Goal: Communication & Community: Participate in discussion

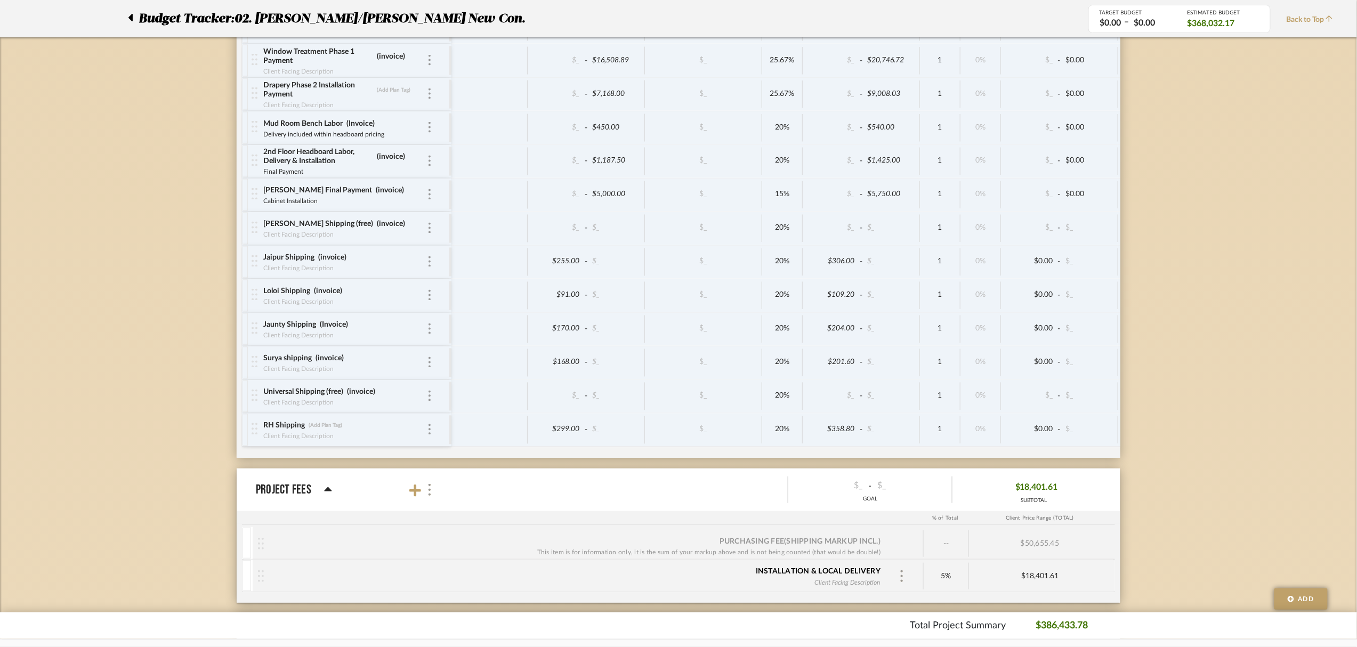
scroll to position [4104, 0]
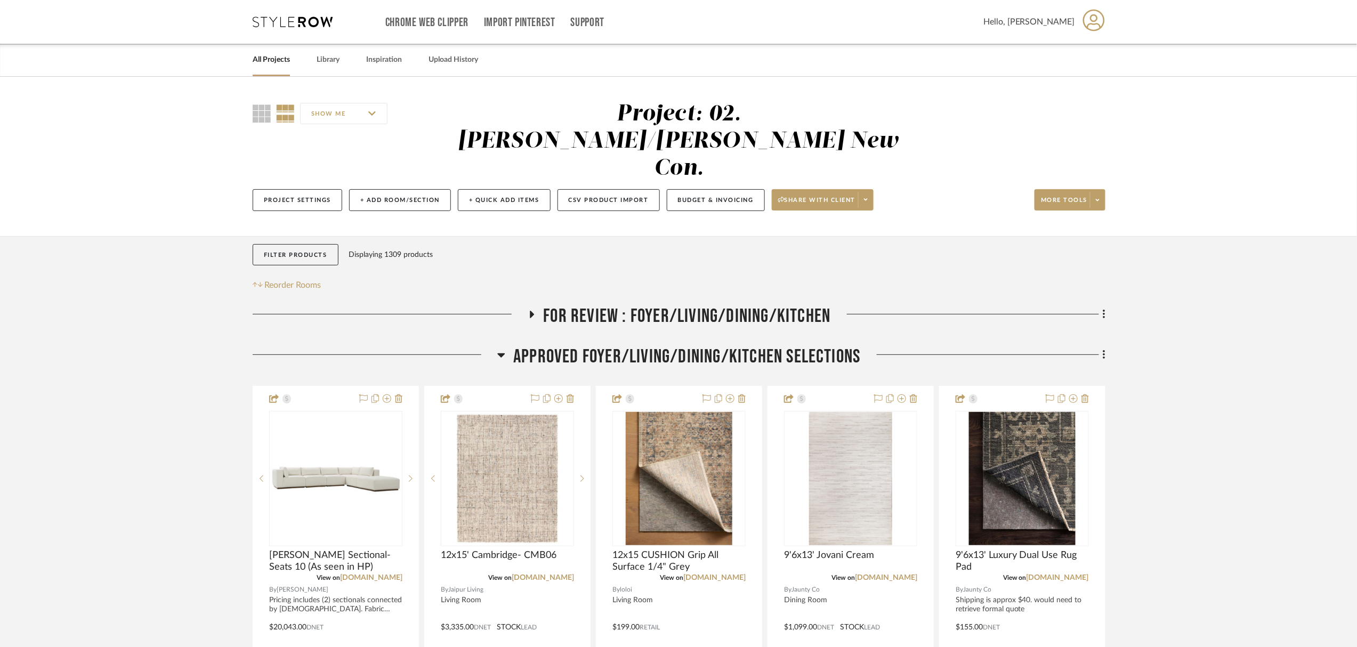
click at [652, 345] on span "APPROVED FOYER/LIVING/DINING/KITCHEN SELECTIONS" at bounding box center [686, 356] width 347 height 23
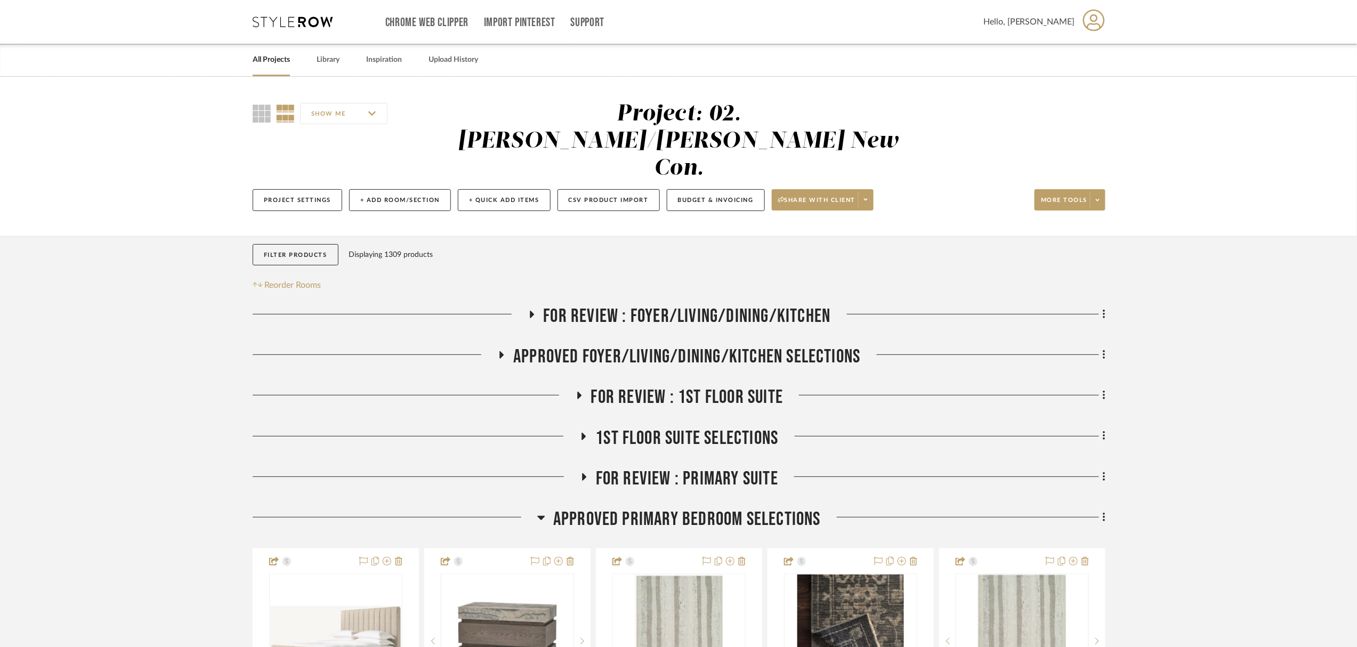
click at [655, 508] on span "Approved Primary Bedroom Selections" at bounding box center [687, 519] width 268 height 23
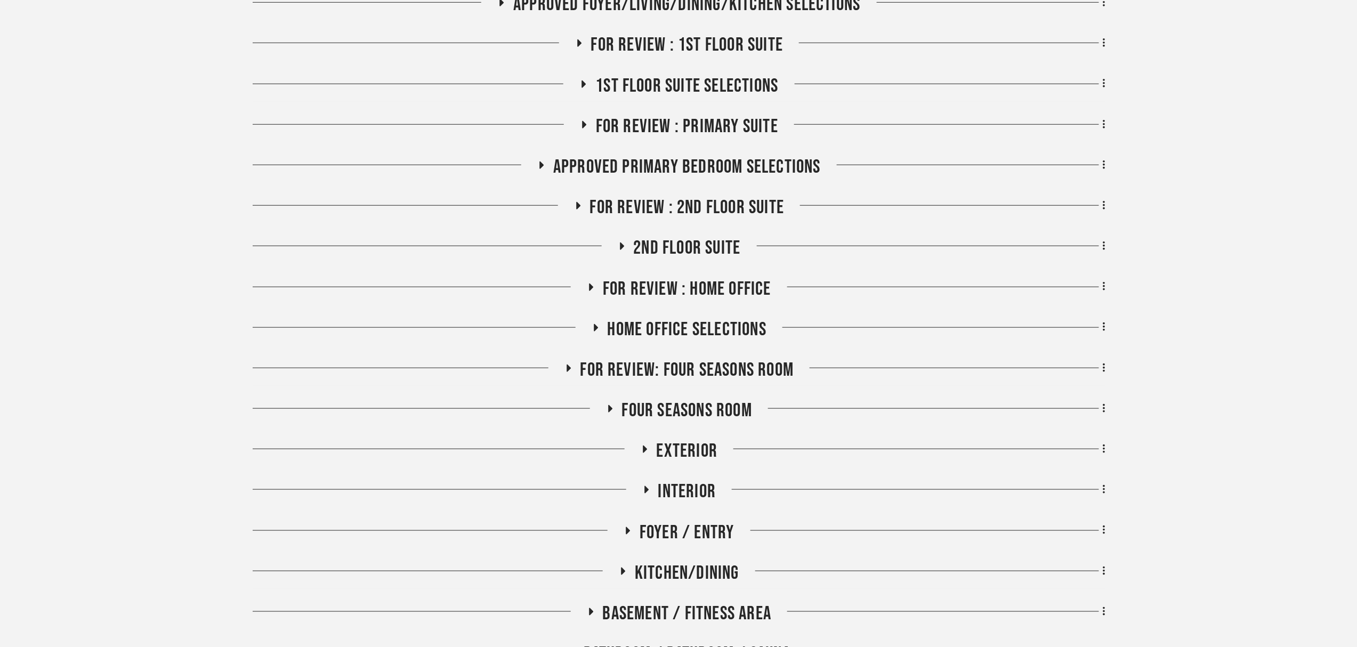
scroll to position [355, 0]
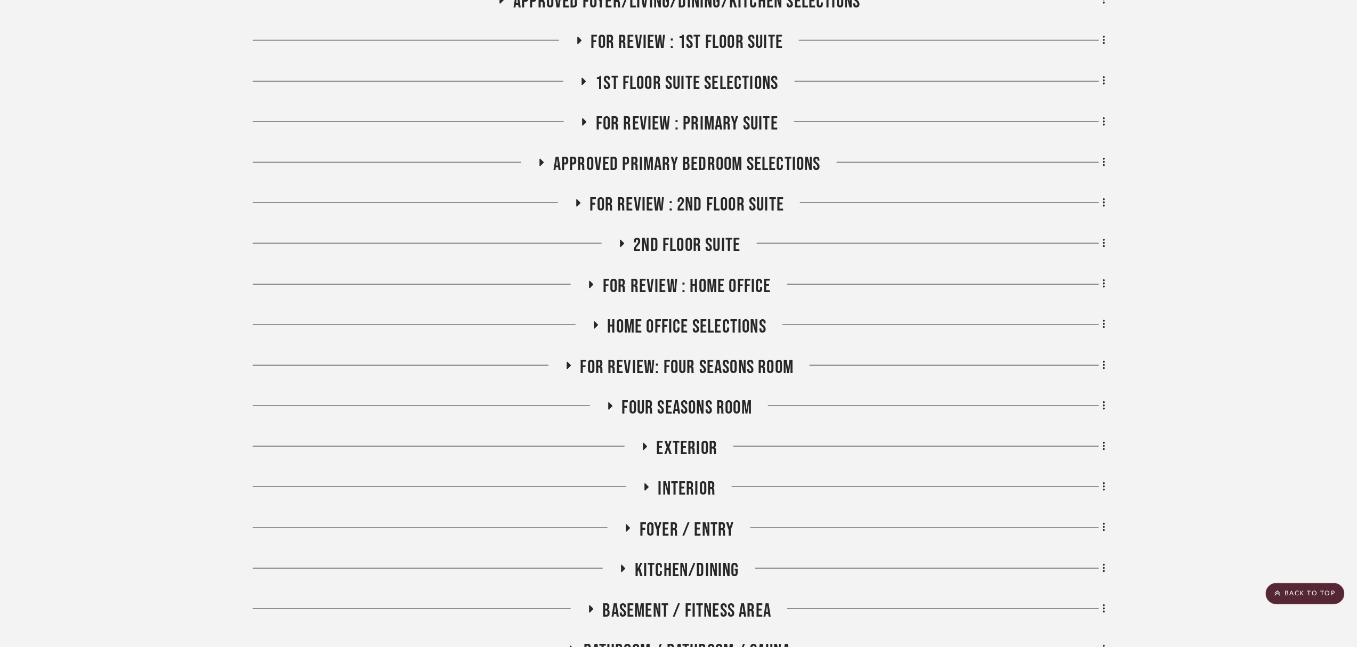
click at [668, 315] on span "Home Office Selections" at bounding box center [686, 326] width 159 height 23
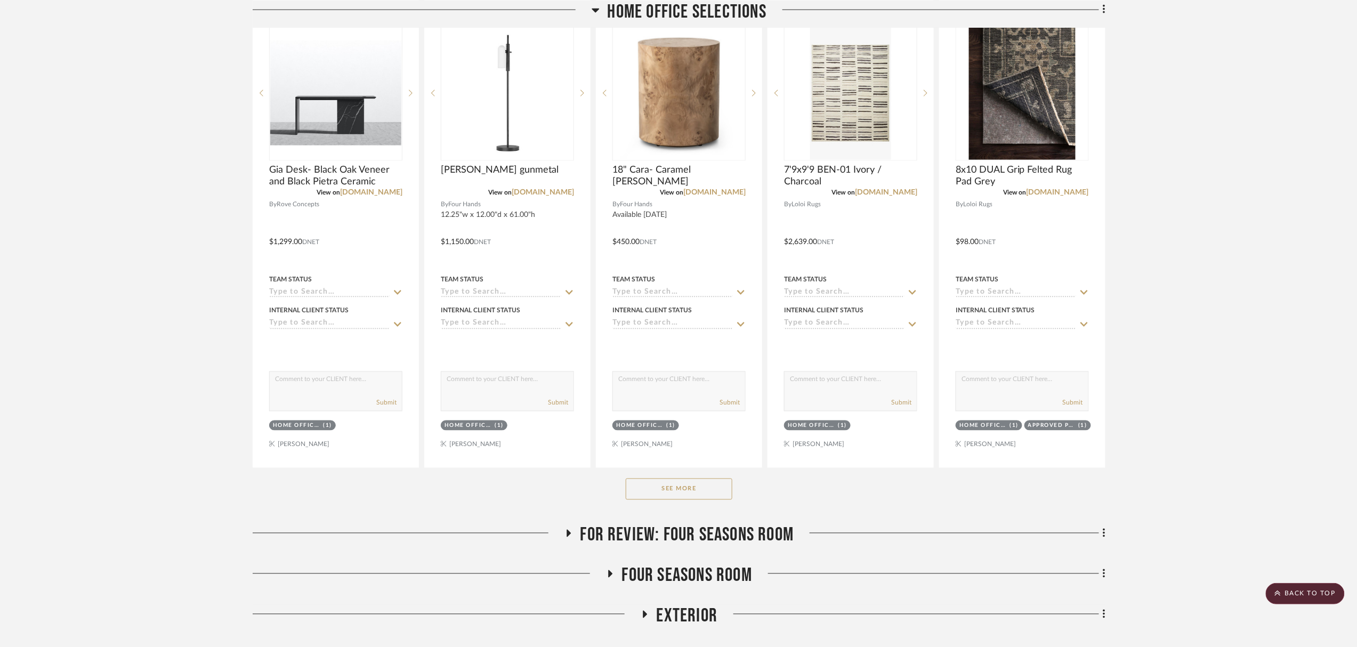
click at [659, 479] on button "See More" at bounding box center [679, 489] width 107 height 21
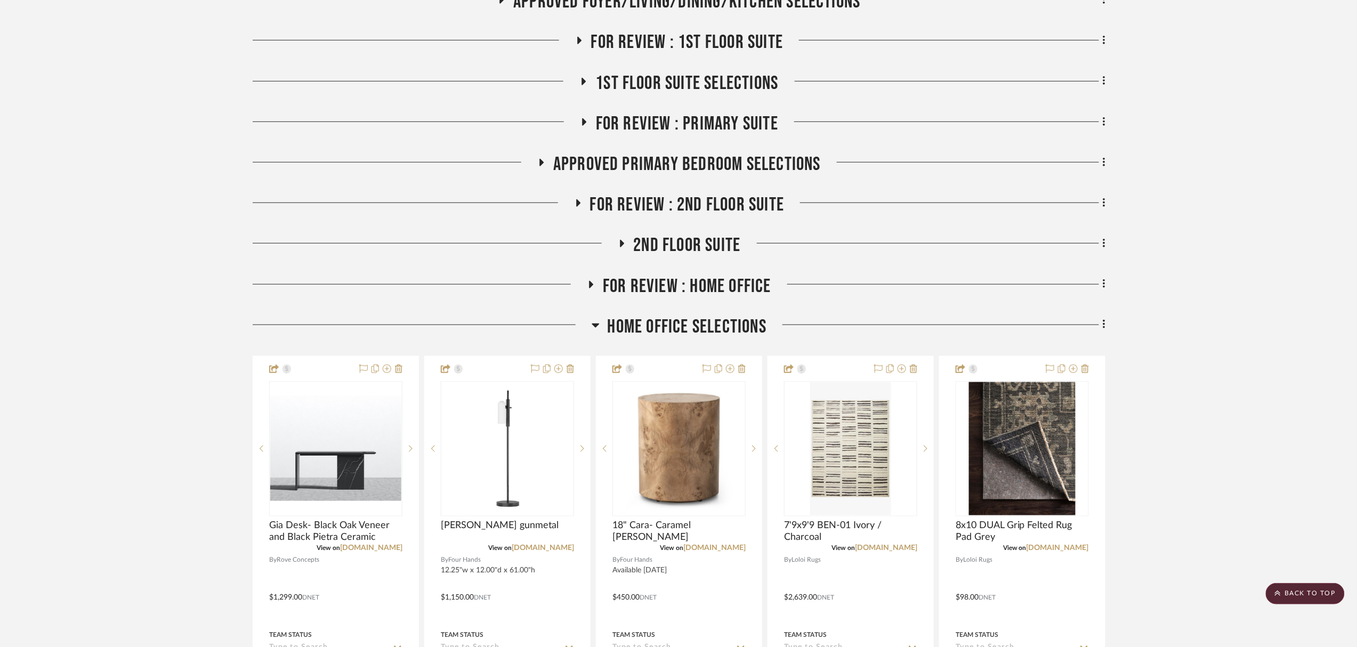
click at [702, 315] on span "Home Office Selections" at bounding box center [686, 326] width 159 height 23
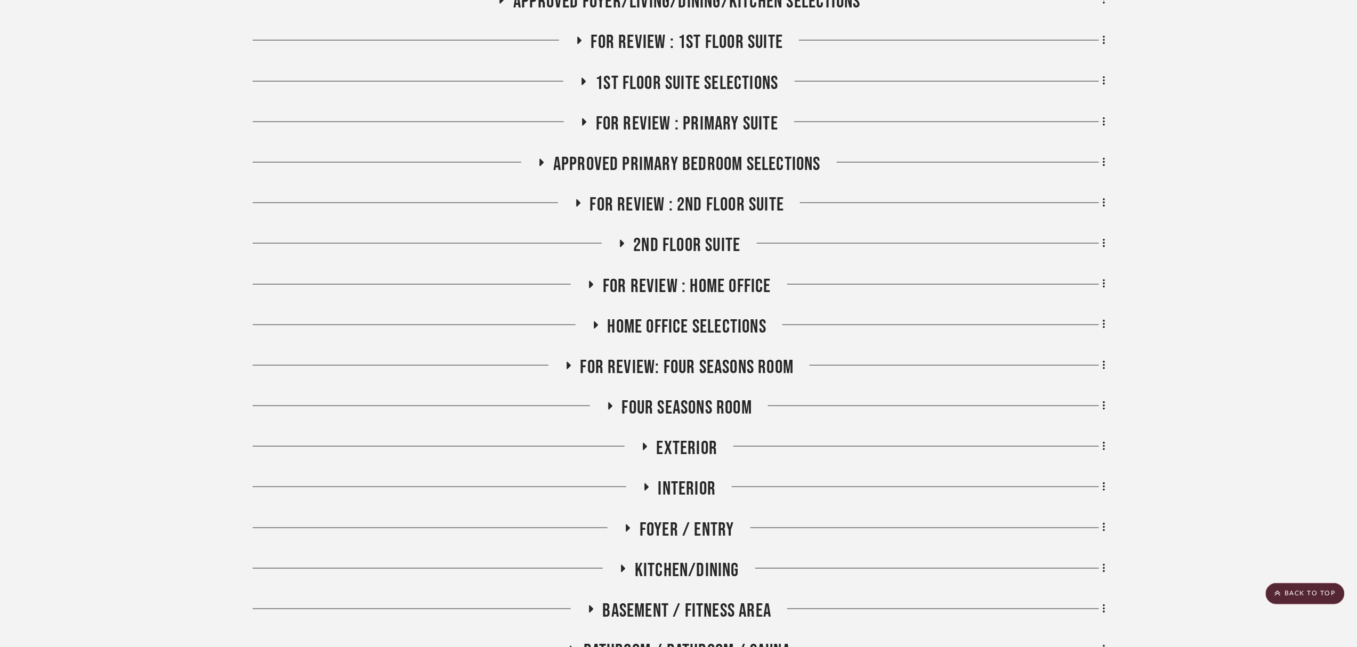
scroll to position [0, 0]
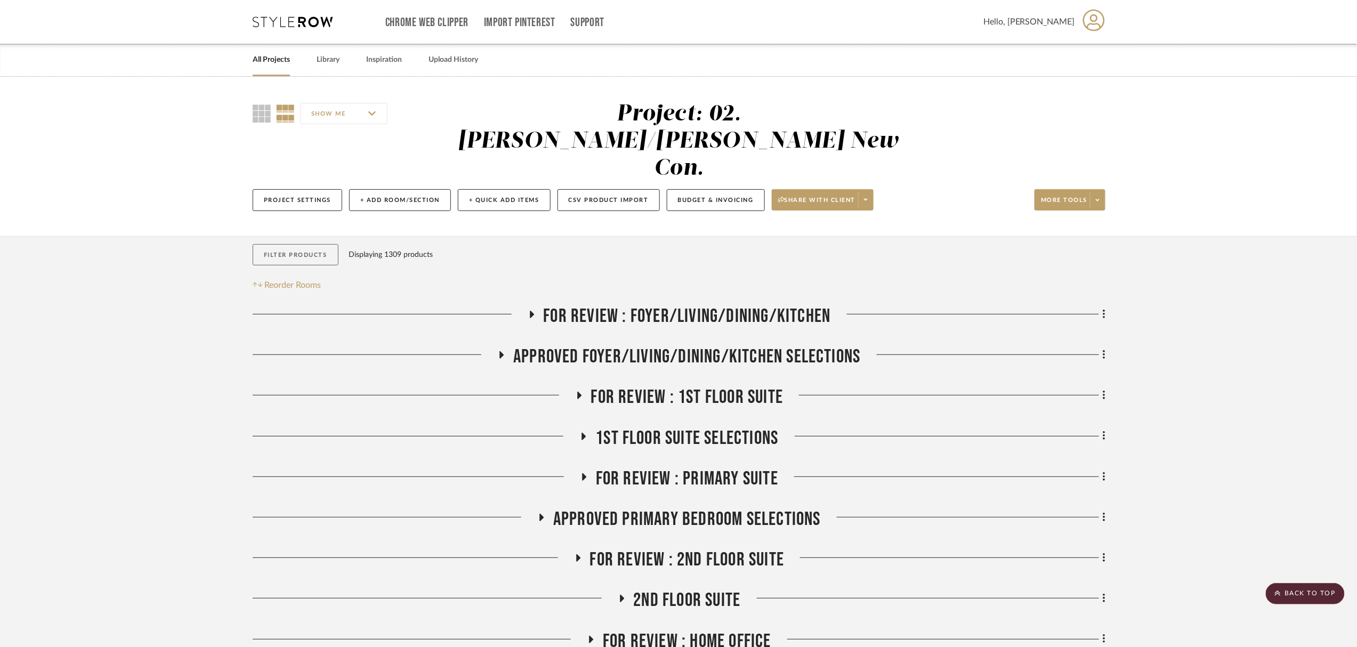
click at [305, 244] on button "Filter Products" at bounding box center [296, 255] width 86 height 22
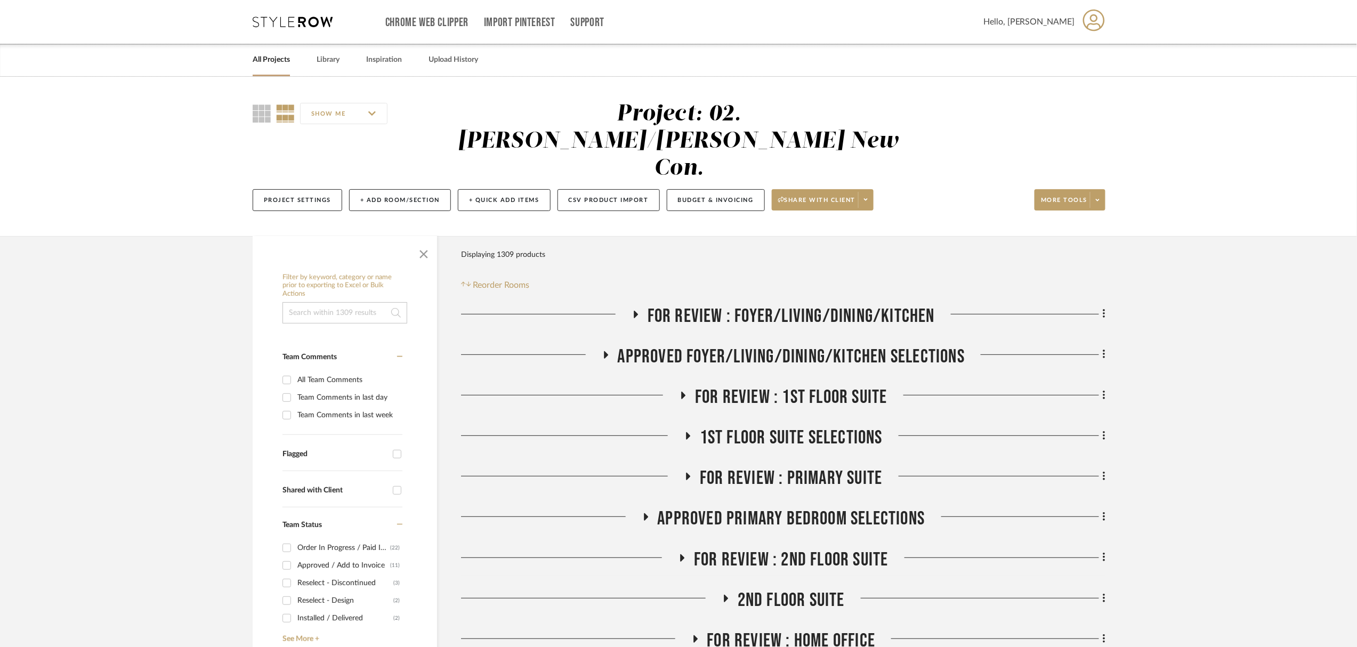
click at [358, 302] on input at bounding box center [344, 312] width 125 height 21
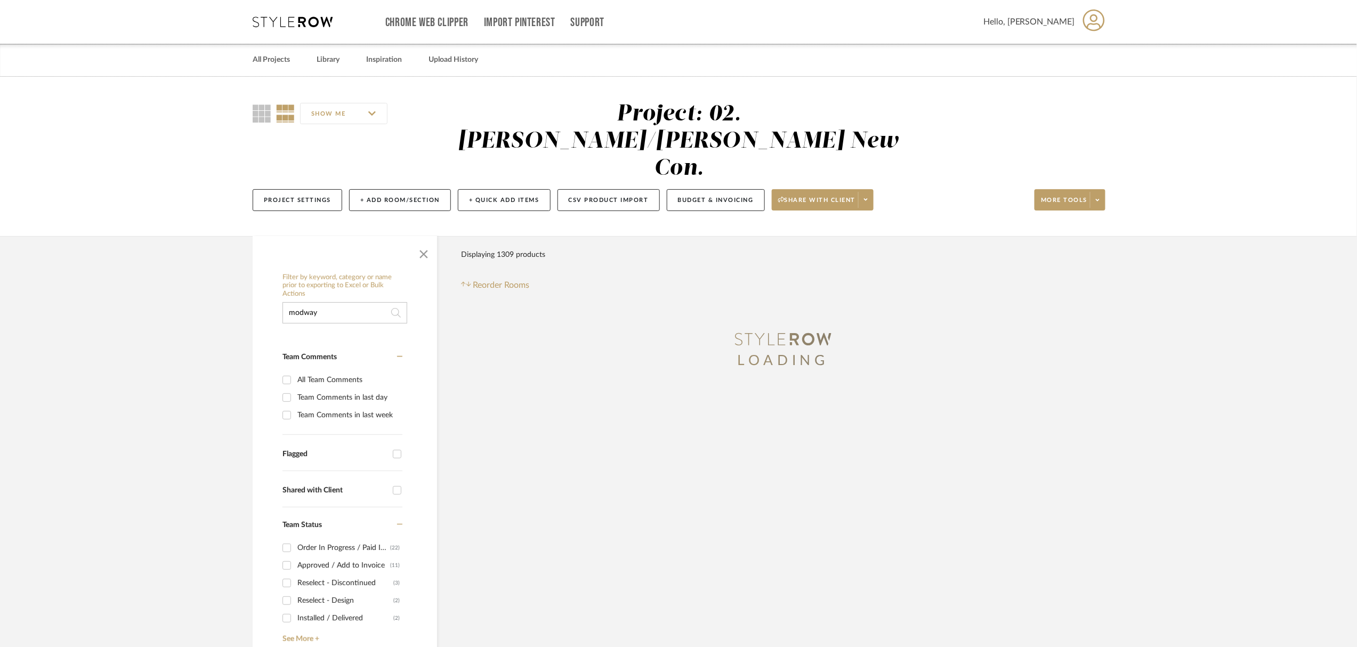
type input "modway"
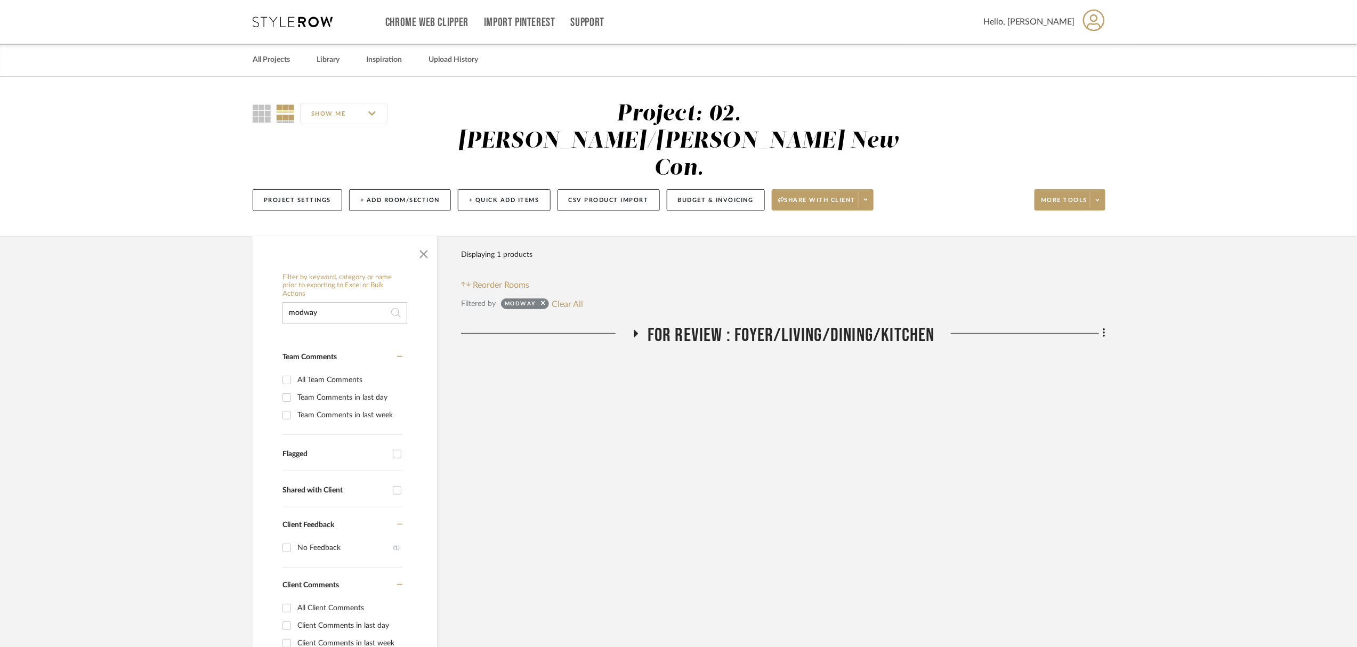
click at [757, 324] on span "FOR REVIEW : Foyer/Living/Dining/Kitchen" at bounding box center [790, 335] width 287 height 23
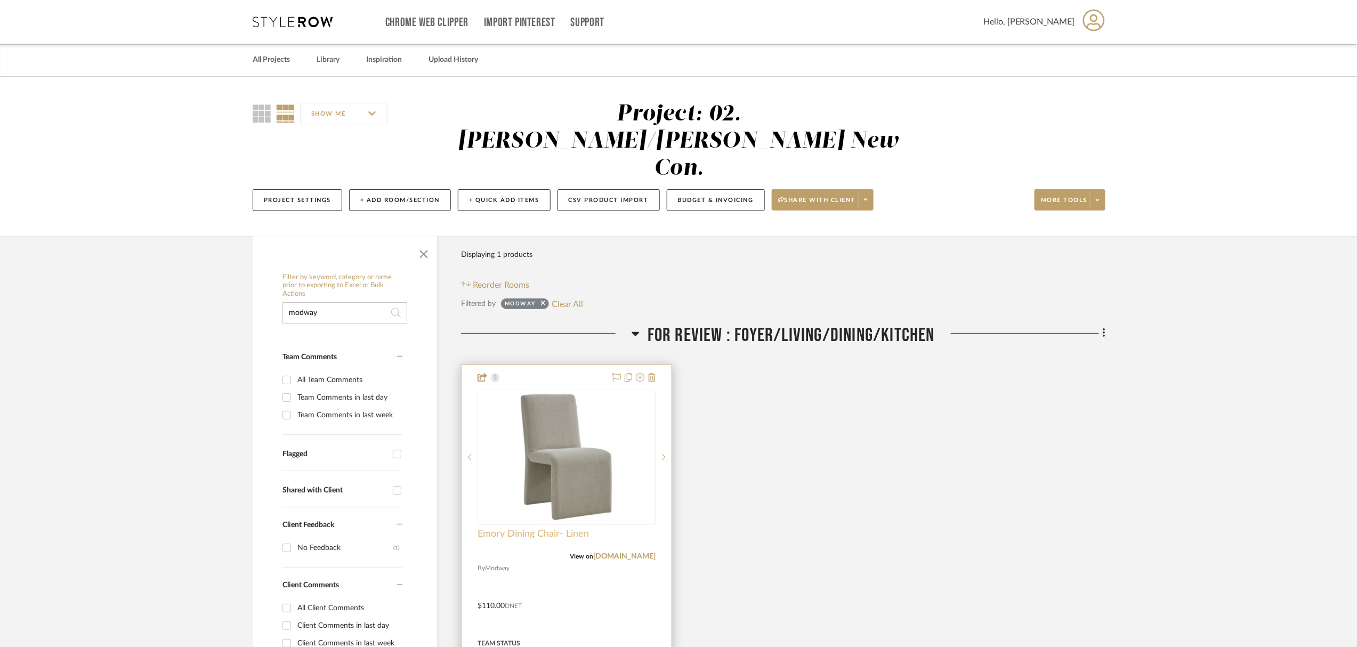
click at [544, 528] on span "Emory Dining Chair- Linen" at bounding box center [532, 534] width 111 height 12
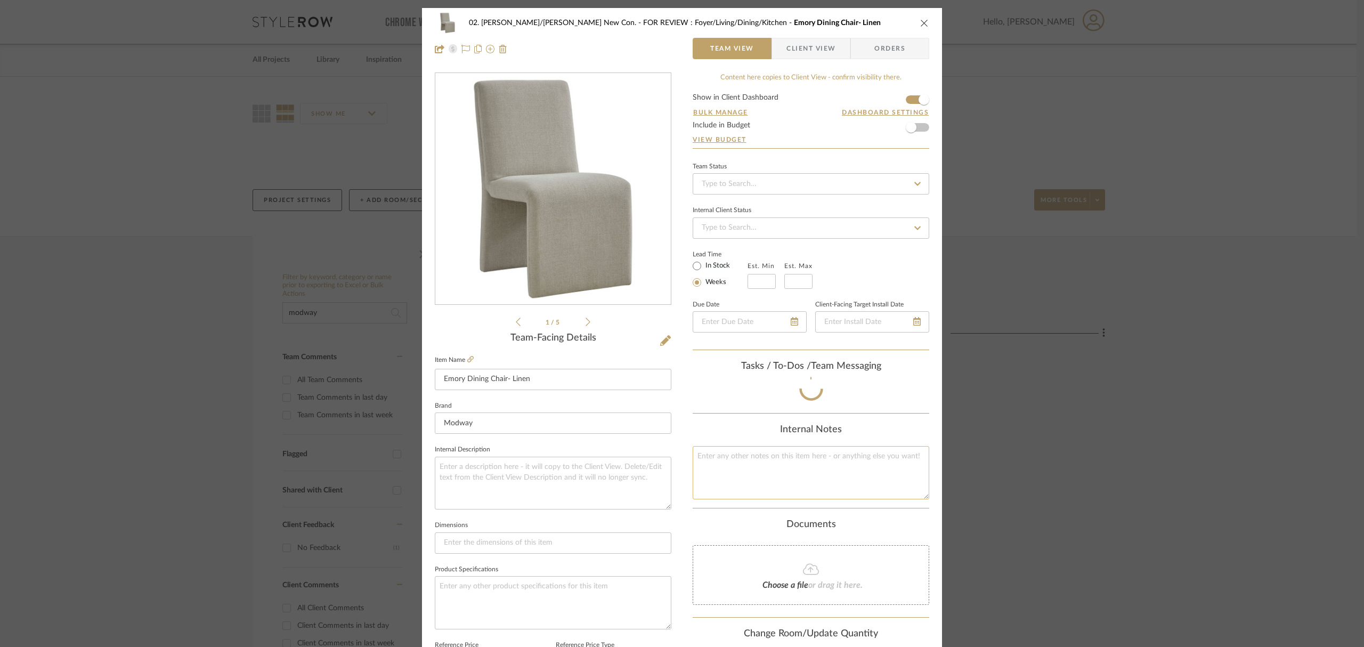
click at [787, 465] on textarea at bounding box center [811, 472] width 237 height 53
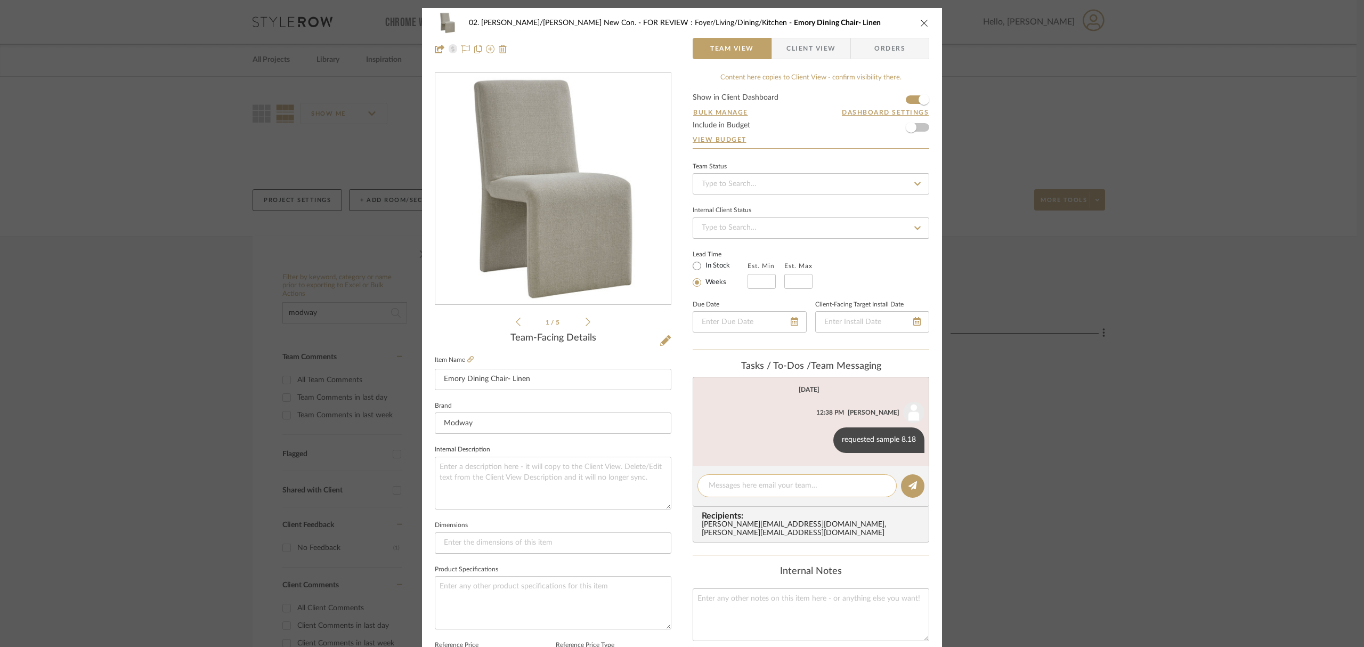
click at [790, 486] on textarea at bounding box center [797, 485] width 177 height 11
type textarea "have sample 8.28"
click at [915, 492] on button at bounding box center [912, 485] width 23 height 23
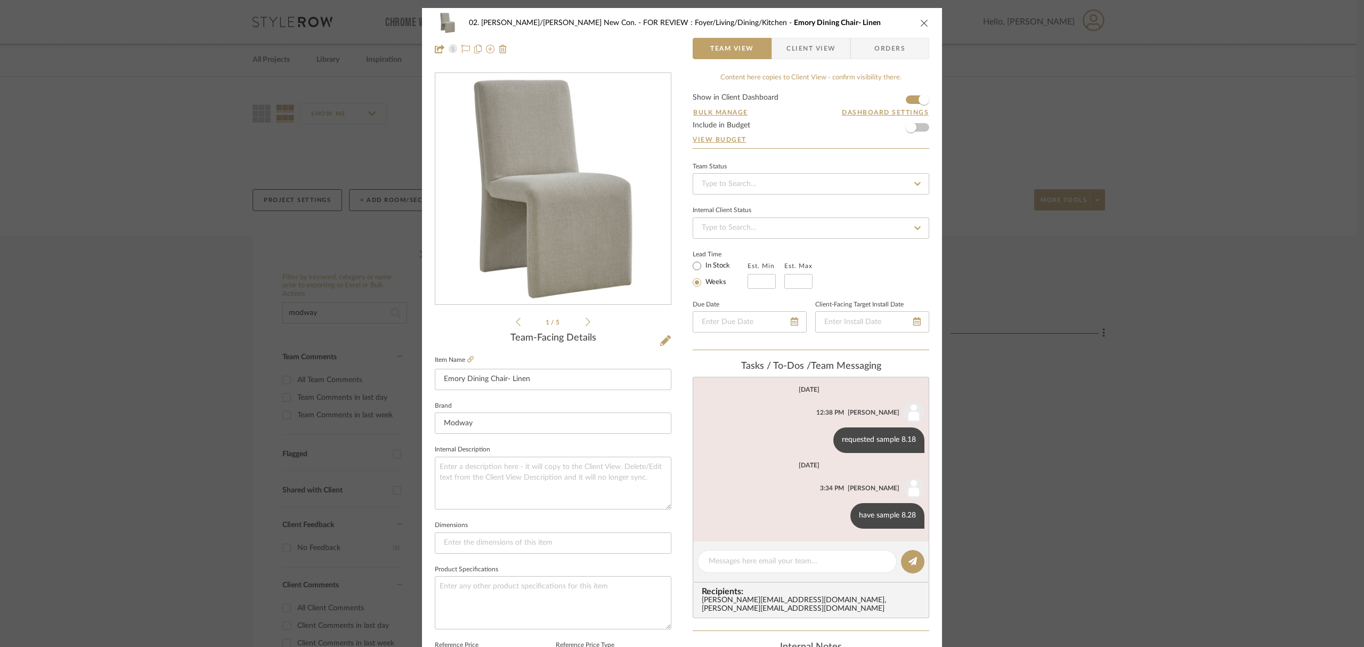
click at [1236, 502] on div "02. [PERSON_NAME]/[PERSON_NAME] New Con. FOR REVIEW : Foyer/Living/Dining/Kitch…" at bounding box center [682, 323] width 1364 height 647
